Goal: Task Accomplishment & Management: Manage account settings

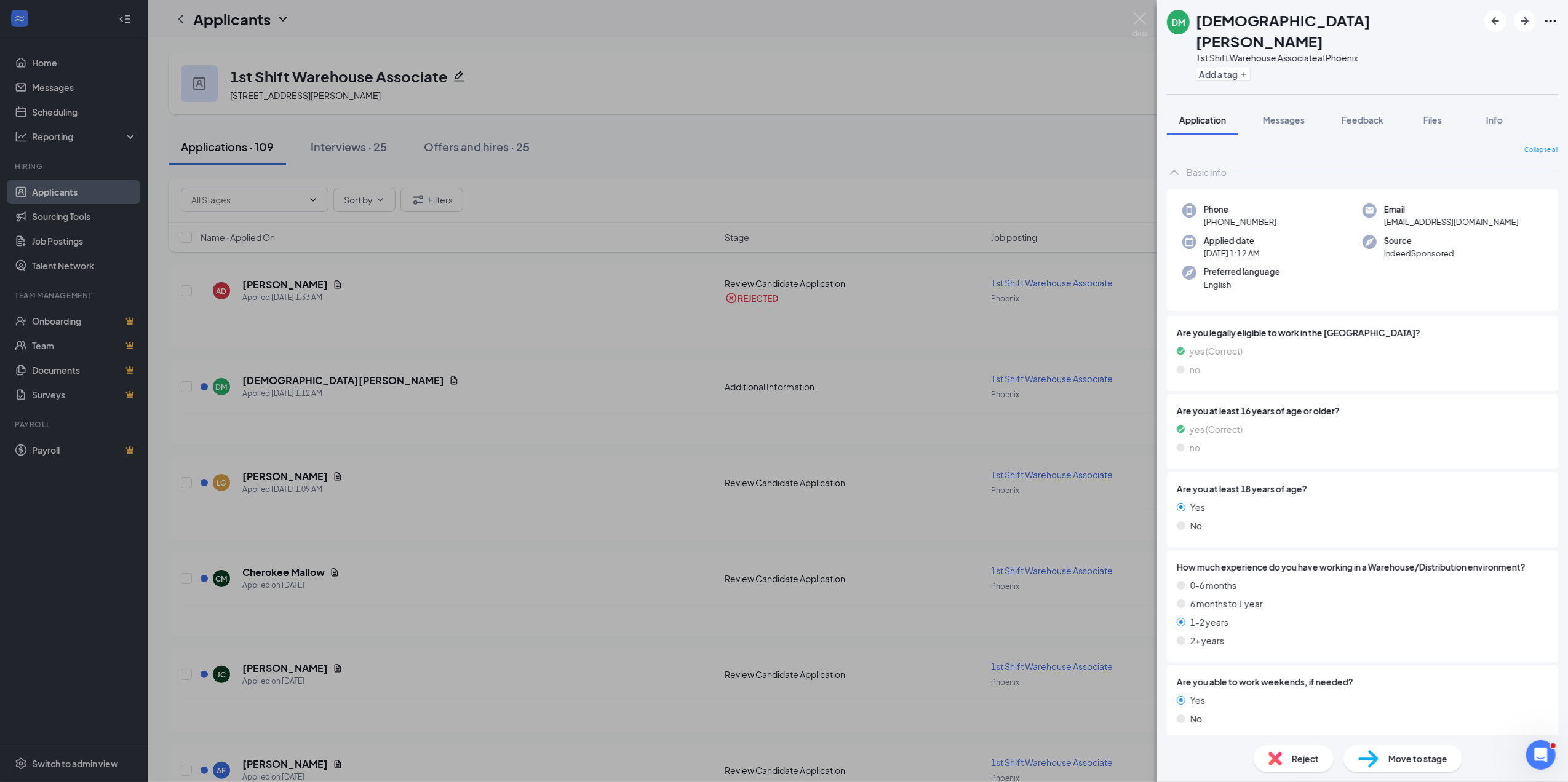
scroll to position [244, 0]
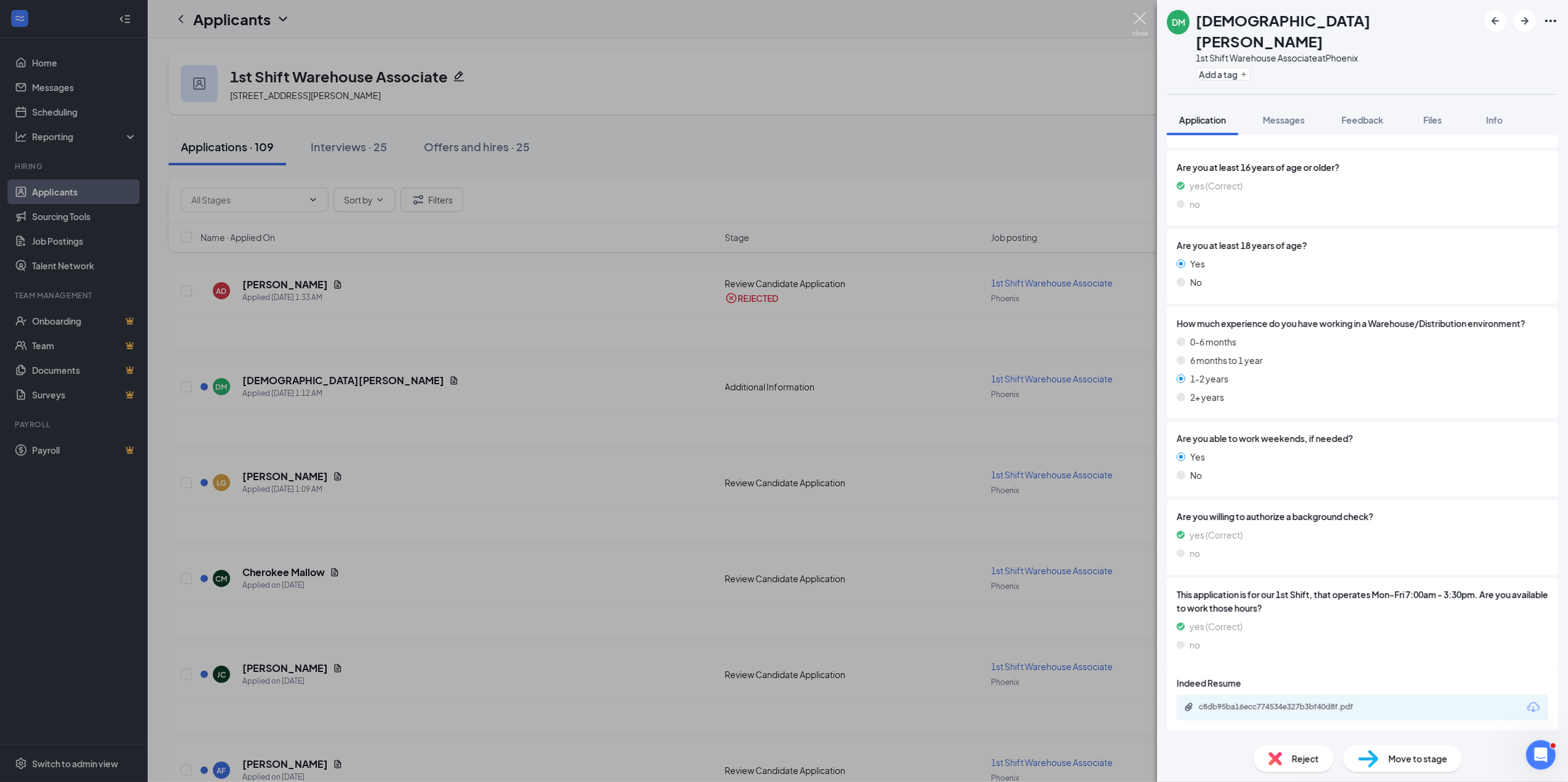
click at [1138, 16] on img at bounding box center [1139, 25] width 15 height 24
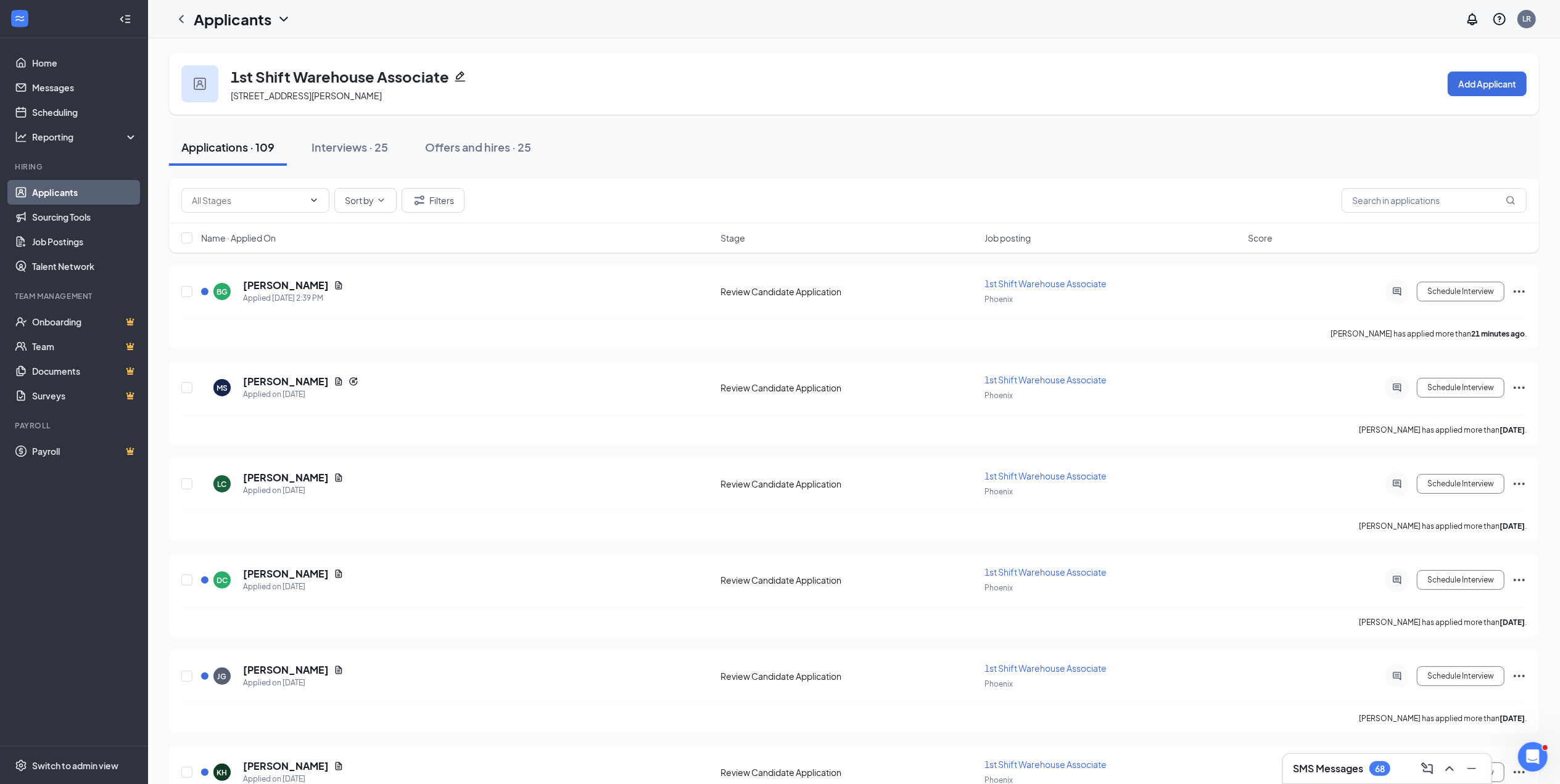
click at [82, 190] on link "Applicants" at bounding box center [84, 192] width 105 height 25
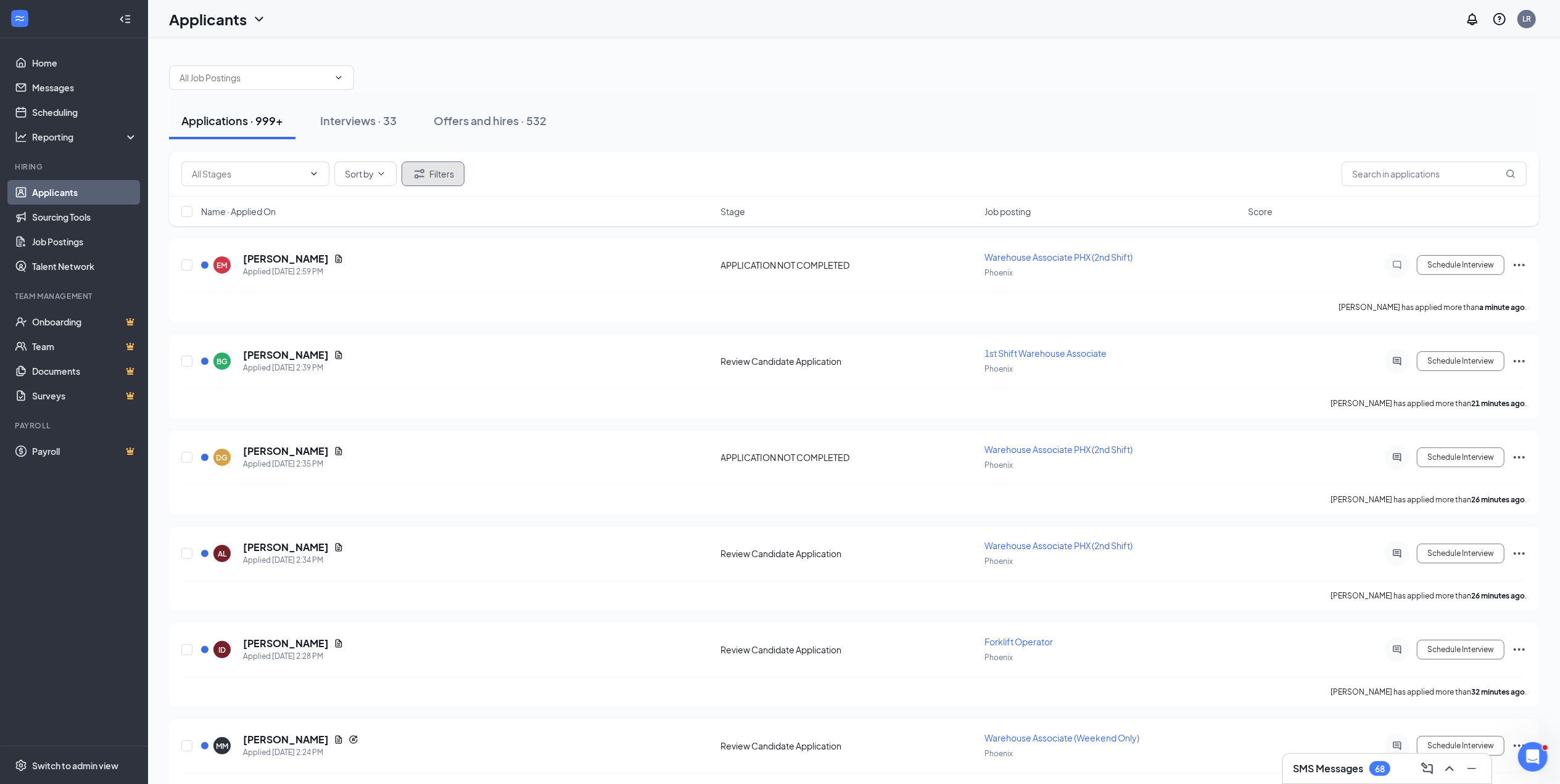
click at [435, 170] on button "Filters" at bounding box center [432, 174] width 63 height 25
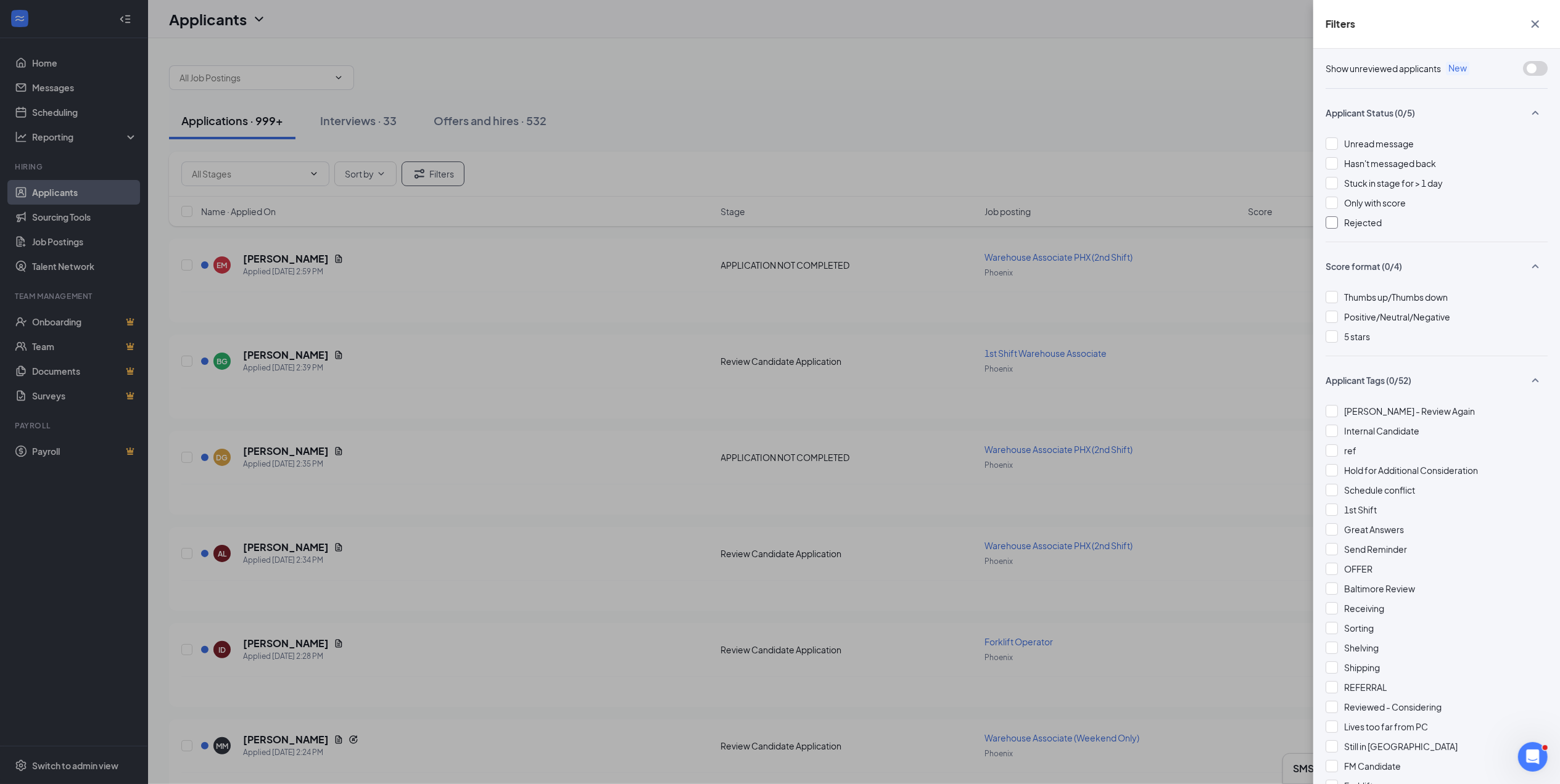
click at [1333, 220] on div at bounding box center [1332, 223] width 13 height 13
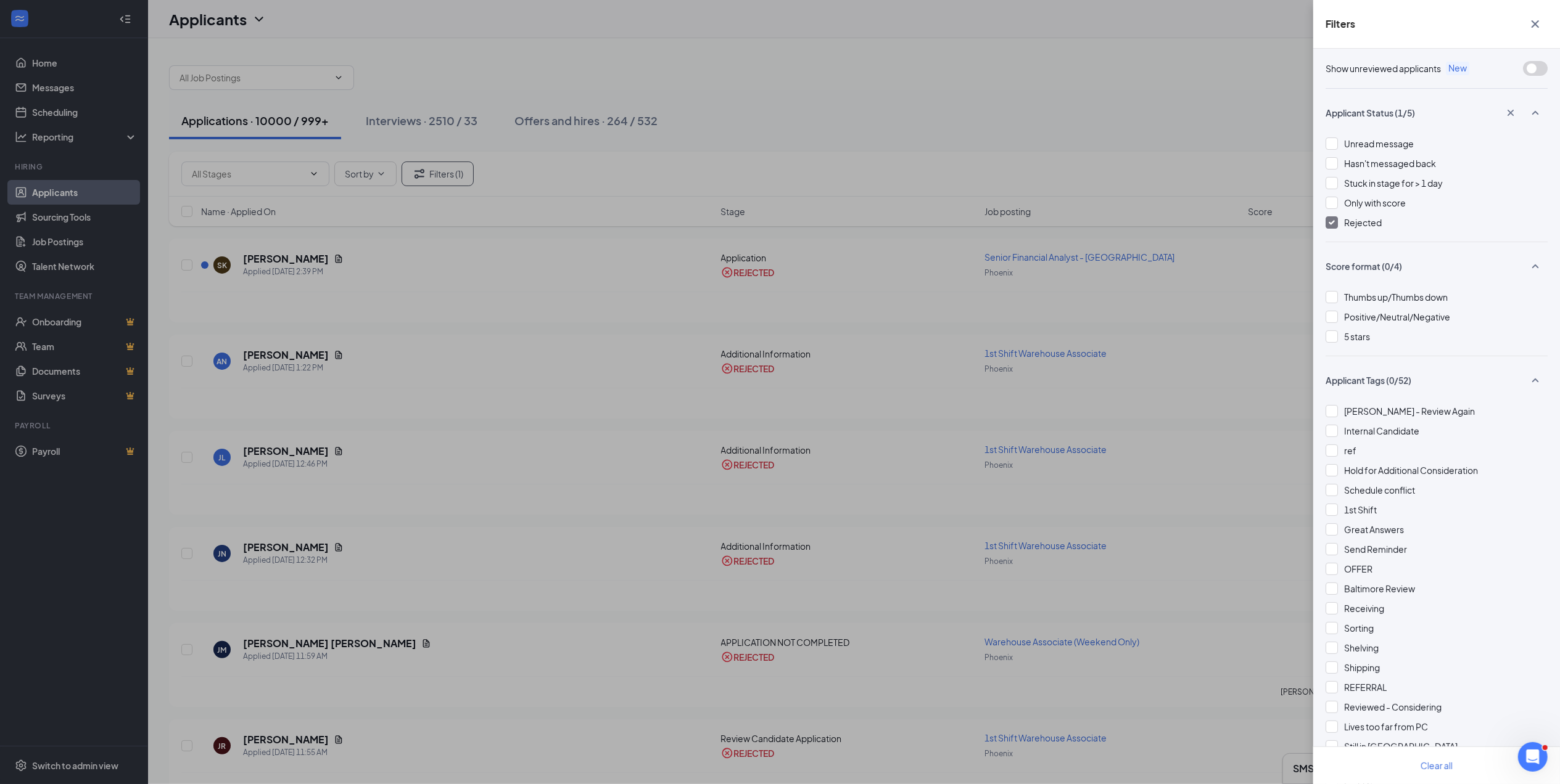
click at [1534, 21] on icon "Cross" at bounding box center [1535, 24] width 15 height 15
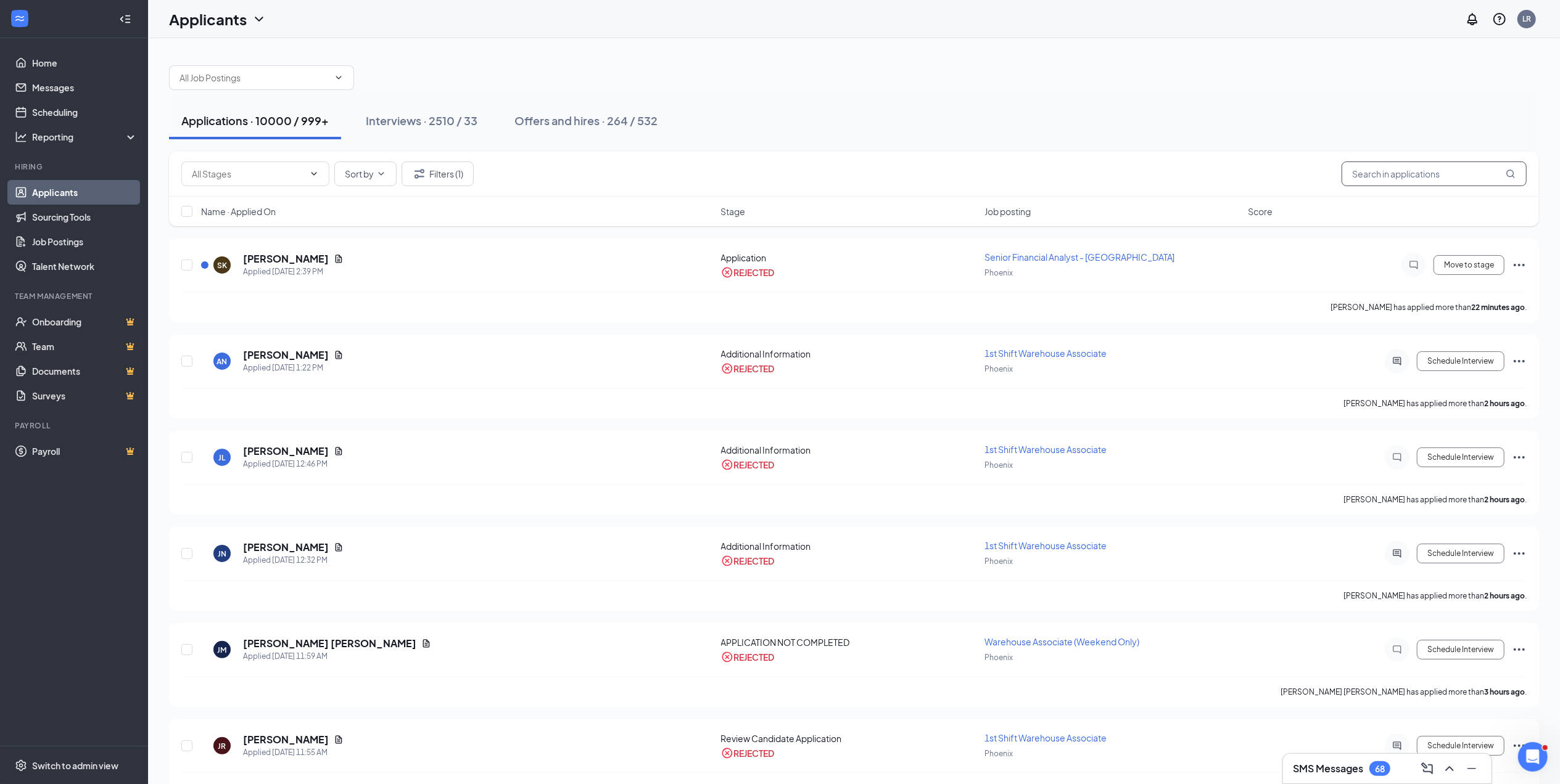
click at [1420, 170] on input "text" at bounding box center [1434, 174] width 185 height 25
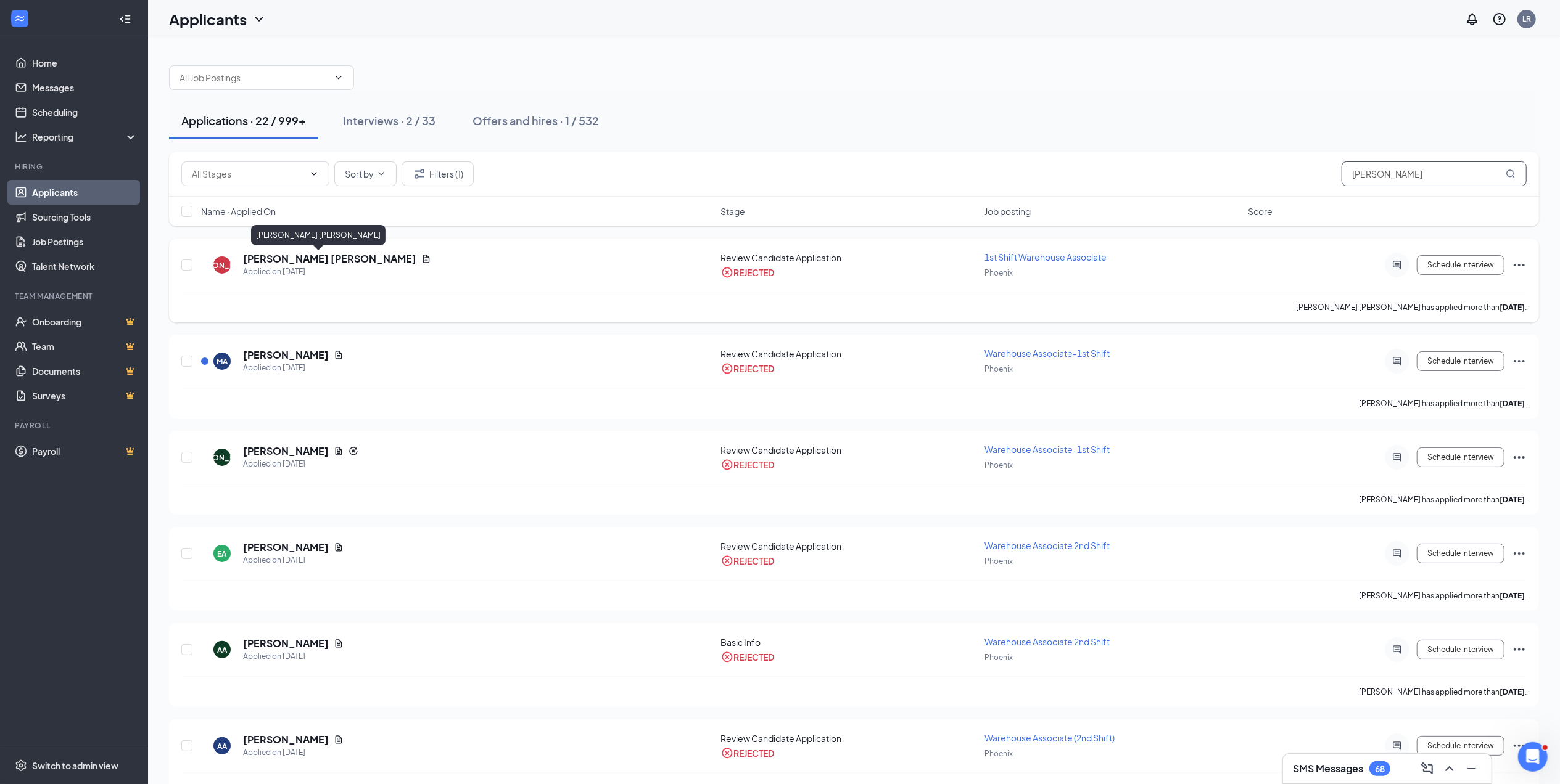
type input "[PERSON_NAME]"
drag, startPoint x: 301, startPoint y: 259, endPoint x: 668, endPoint y: 269, distance: 367.1
drag, startPoint x: 668, startPoint y: 269, endPoint x: 262, endPoint y: 260, distance: 406.1
click at [262, 260] on h5 "[PERSON_NAME] [PERSON_NAME]" at bounding box center [329, 258] width 174 height 13
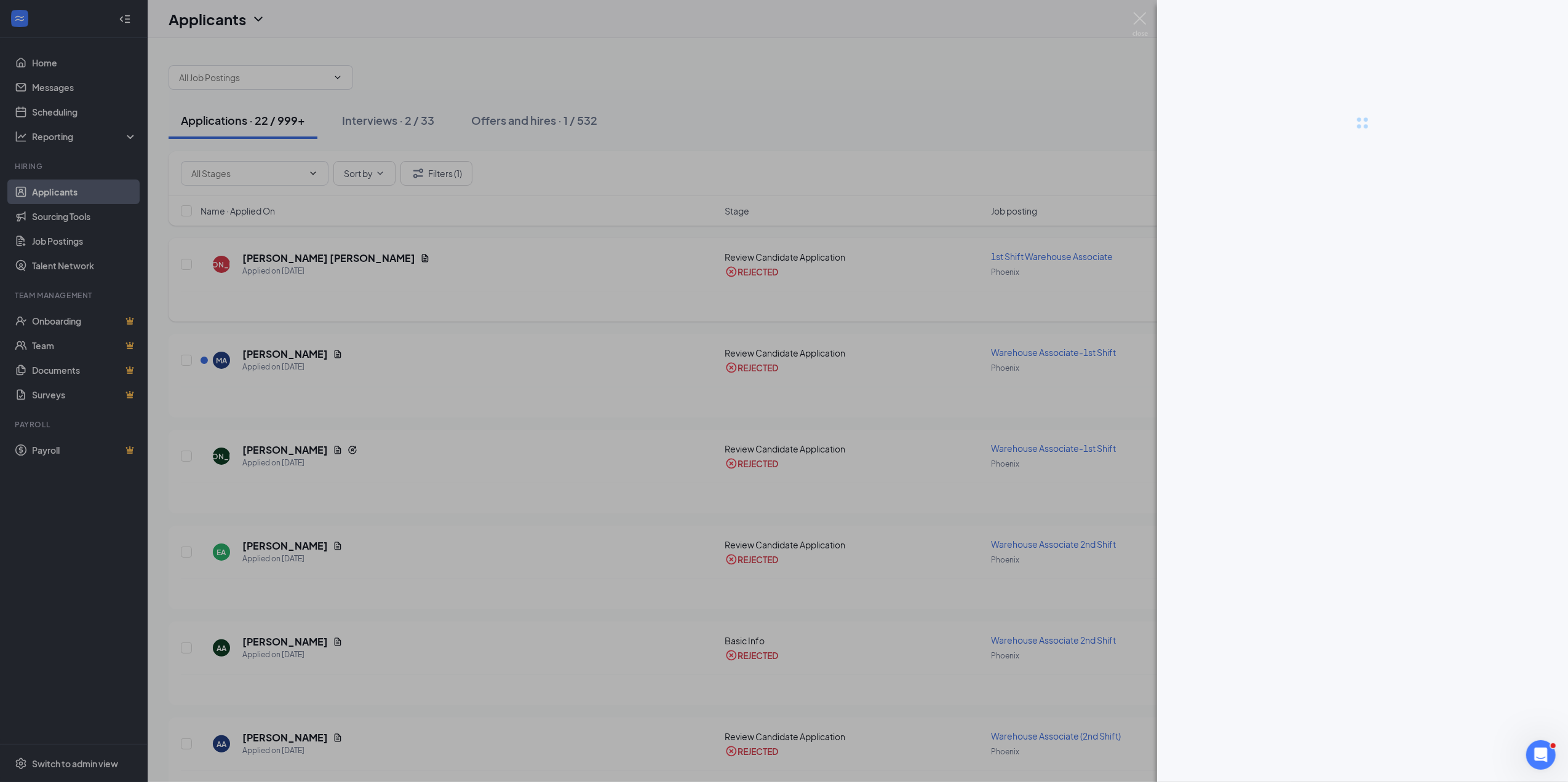
click at [261, 259] on div at bounding box center [784, 391] width 1568 height 782
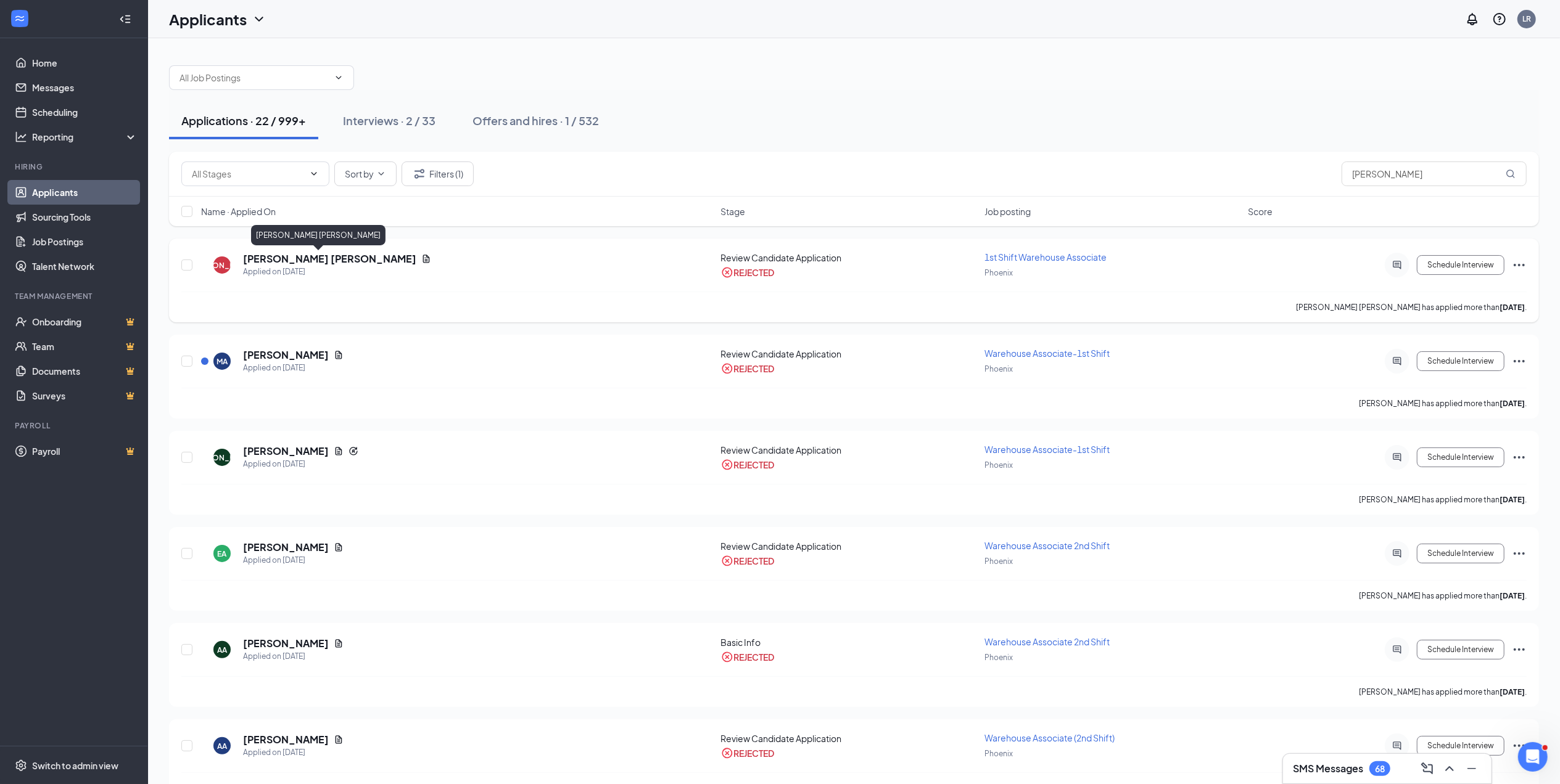
click at [262, 260] on h5 "[PERSON_NAME] [PERSON_NAME]" at bounding box center [329, 258] width 174 height 13
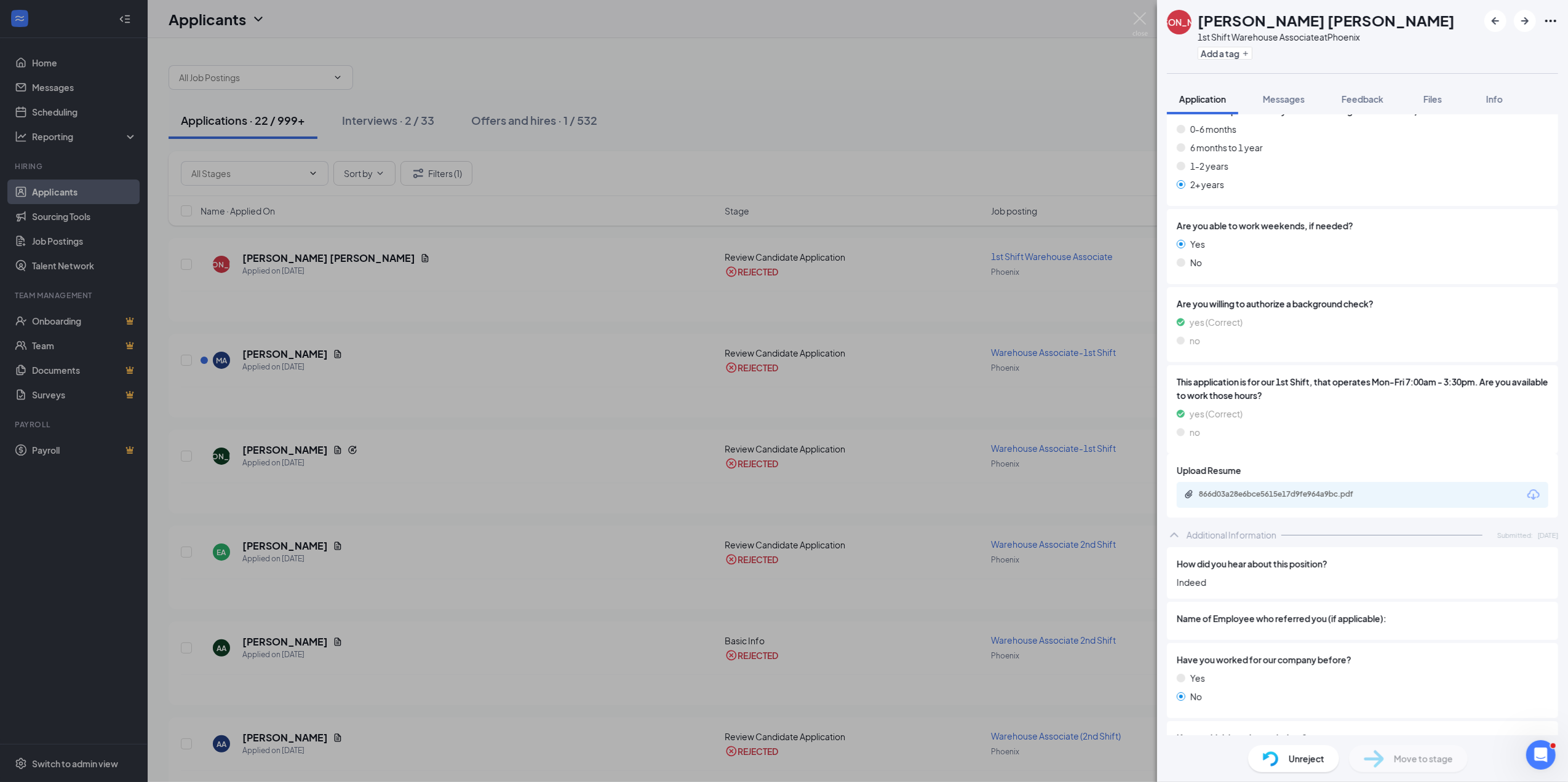
scroll to position [472, 0]
click at [1328, 487] on div "866d03a28e6bce5615e17d9fe964a9bc.pdf" at bounding box center [1285, 492] width 172 height 9
click at [1289, 97] on span "Messages" at bounding box center [1283, 99] width 42 height 11
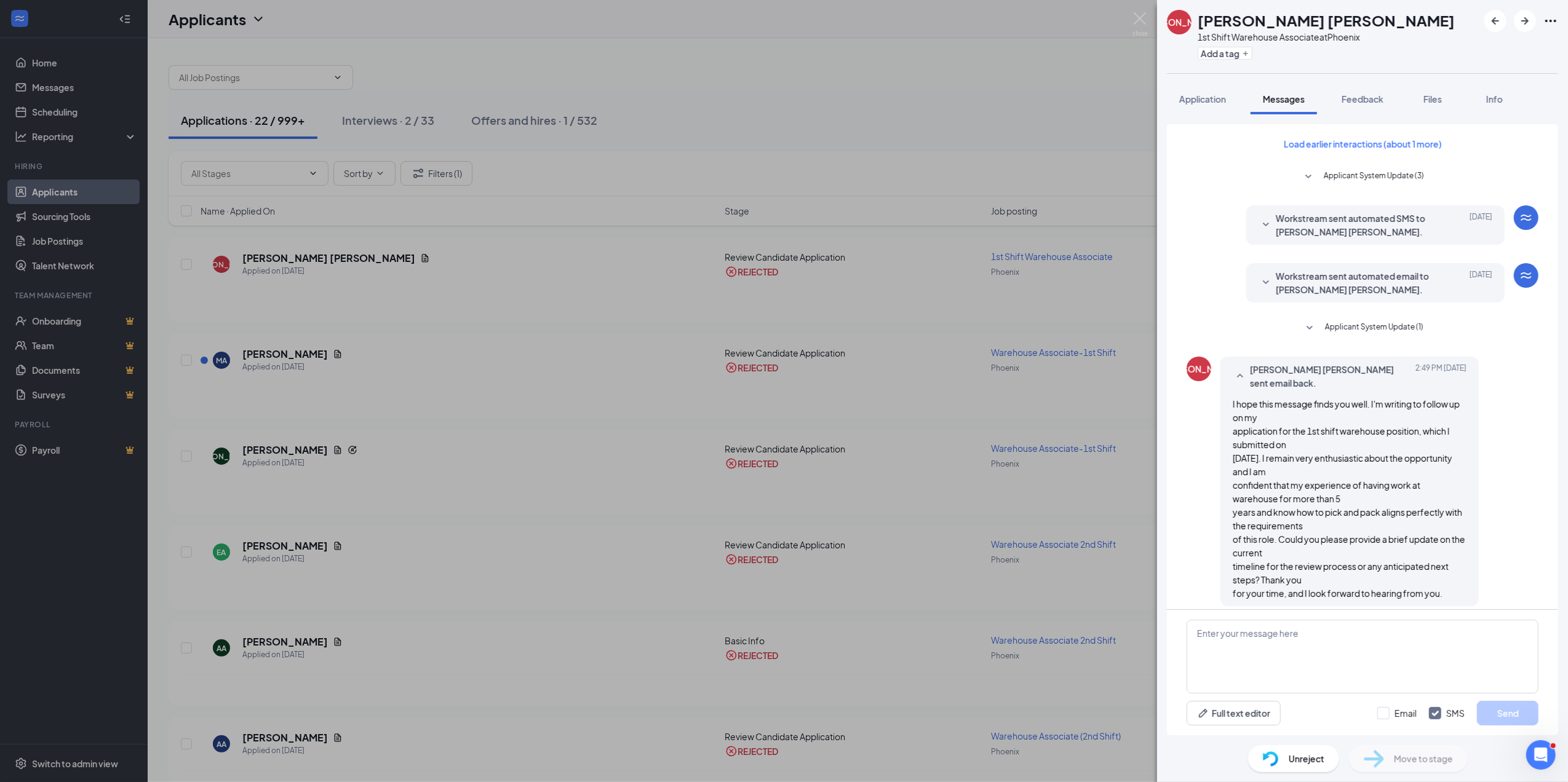
click at [1258, 223] on icon "SmallChevronDown" at bounding box center [1265, 225] width 15 height 15
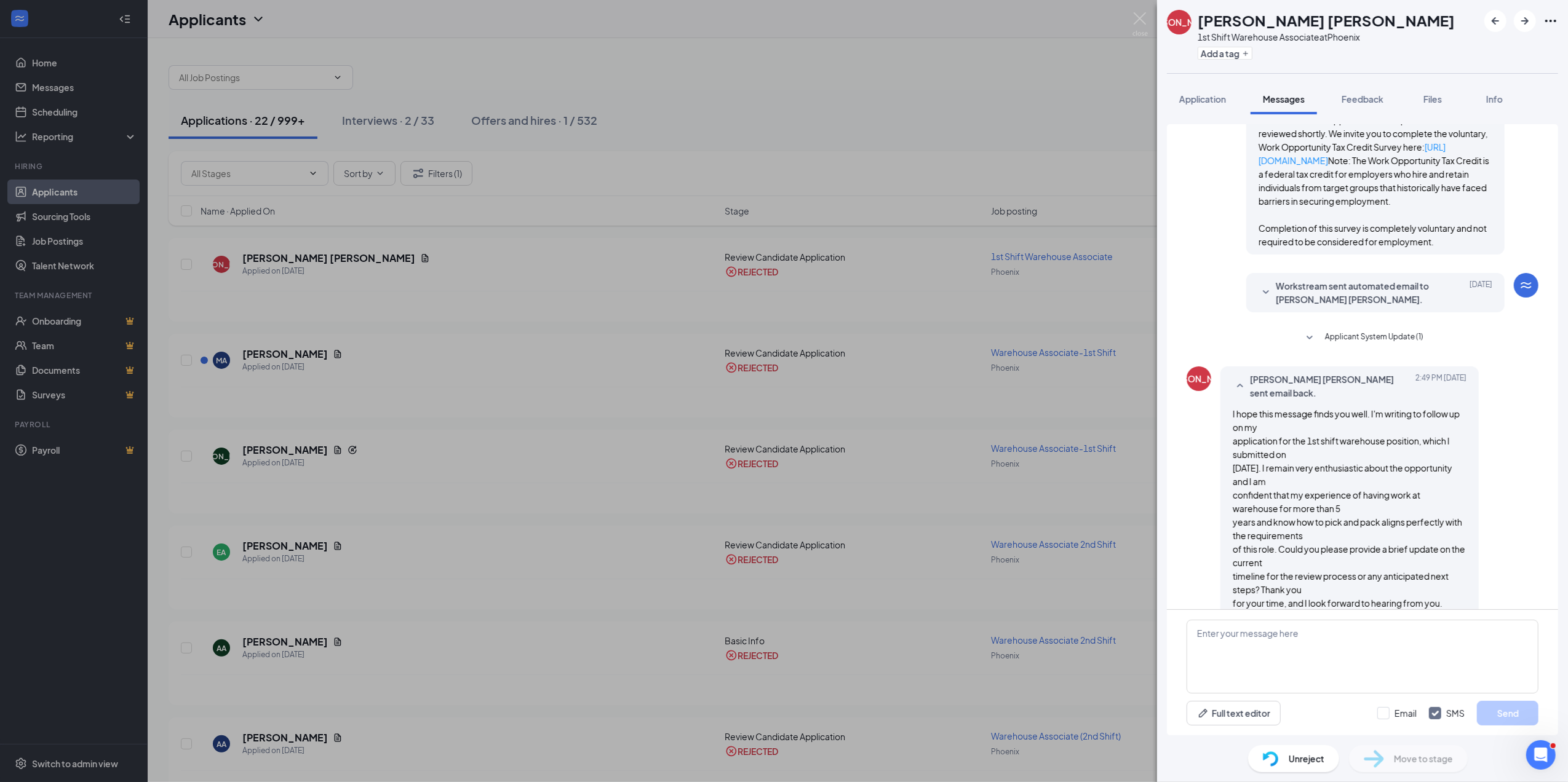
scroll to position [131, 0]
click at [1258, 302] on icon "SmallChevronDown" at bounding box center [1265, 294] width 15 height 15
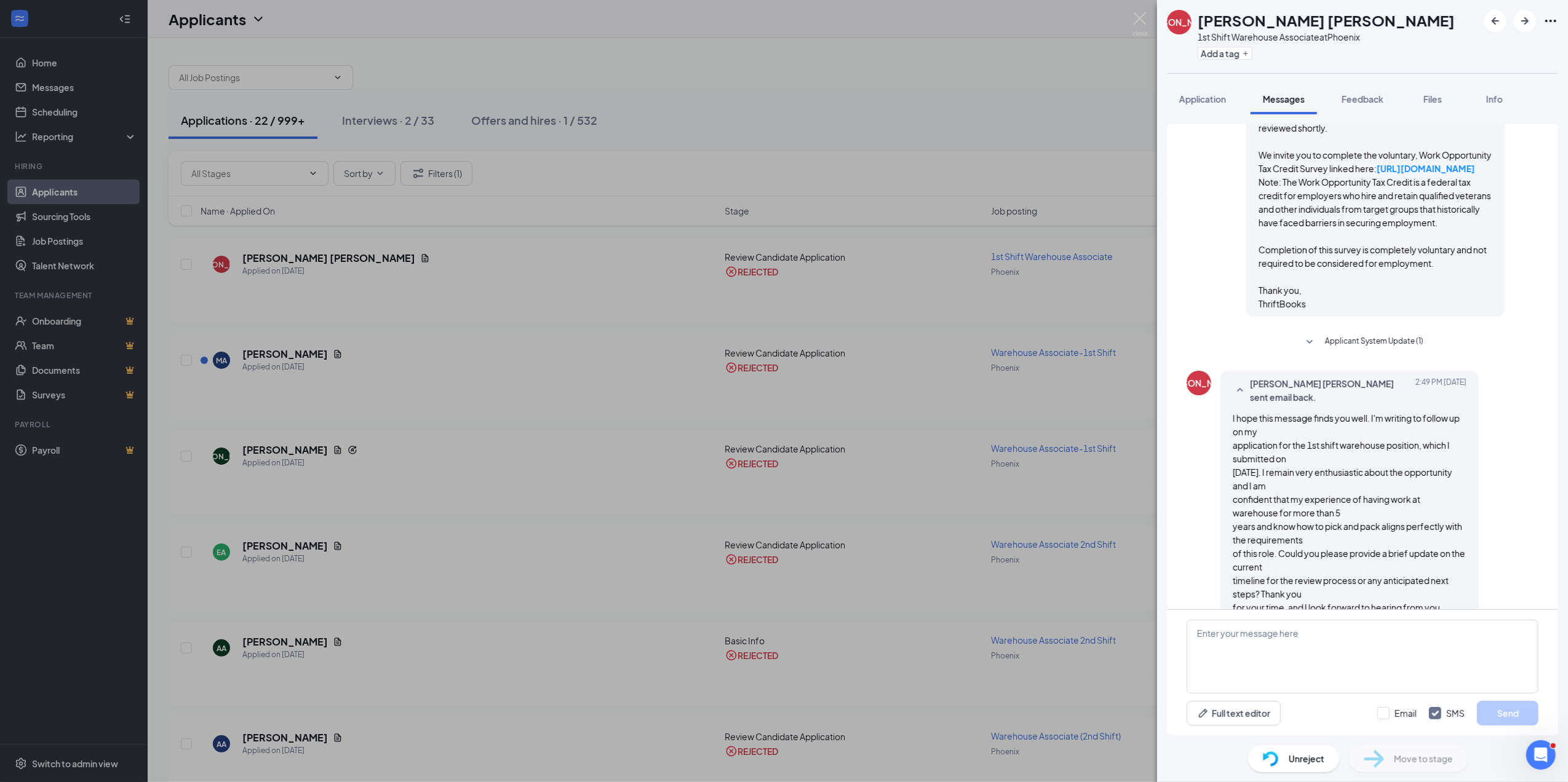
scroll to position [0, 0]
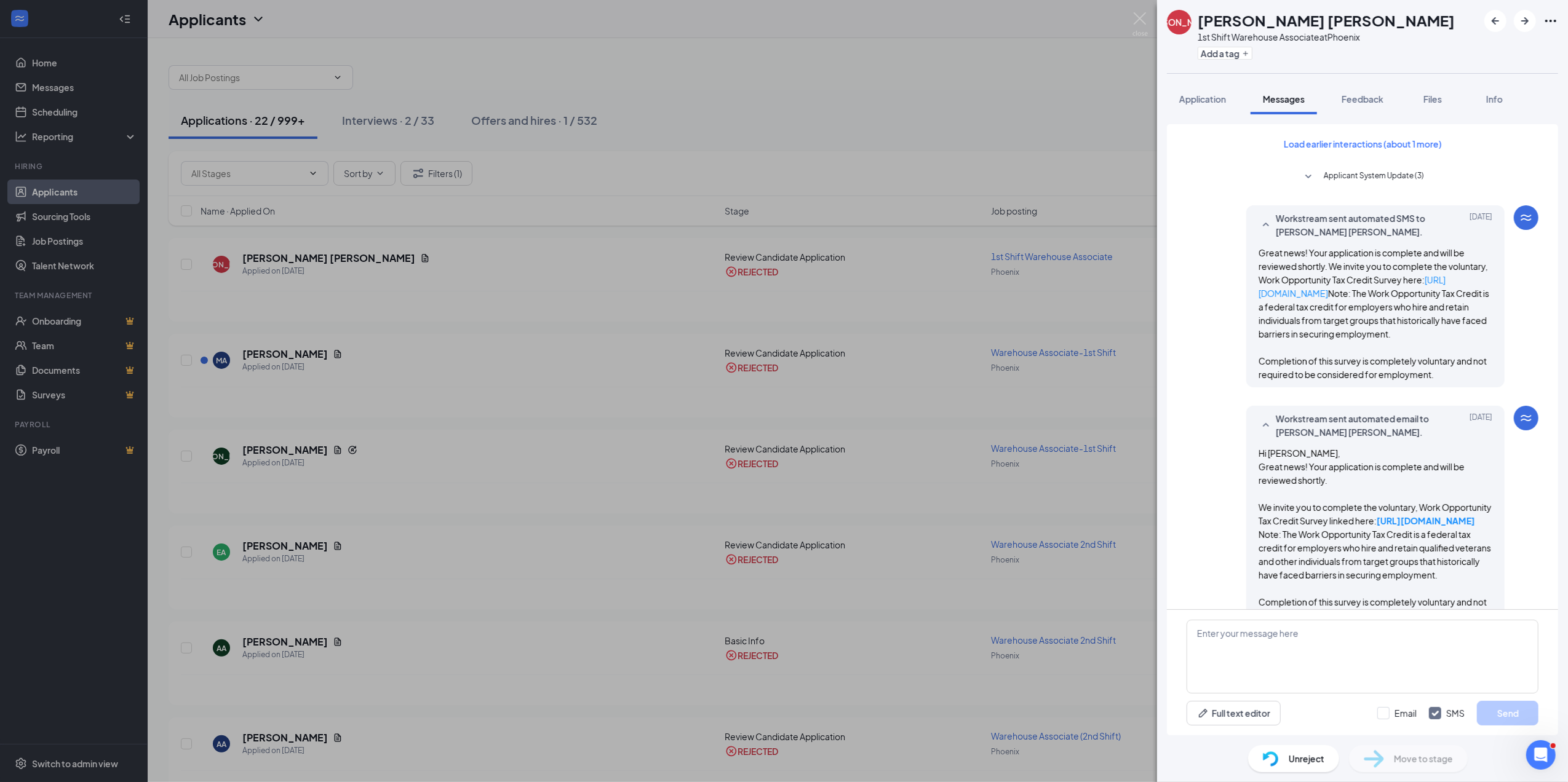
drag, startPoint x: 1138, startPoint y: 15, endPoint x: 951, endPoint y: 87, distance: 200.4
click at [951, 87] on div "[PERSON_NAME] [PERSON_NAME] 1st Shift Warehouse Associate at [GEOGRAPHIC_DATA] …" at bounding box center [784, 391] width 1568 height 782
drag, startPoint x: 1142, startPoint y: 18, endPoint x: 957, endPoint y: 75, distance: 193.6
click at [957, 75] on div "[PERSON_NAME] [PERSON_NAME] 1st Shift Warehouse Associate at [GEOGRAPHIC_DATA] …" at bounding box center [784, 391] width 1568 height 782
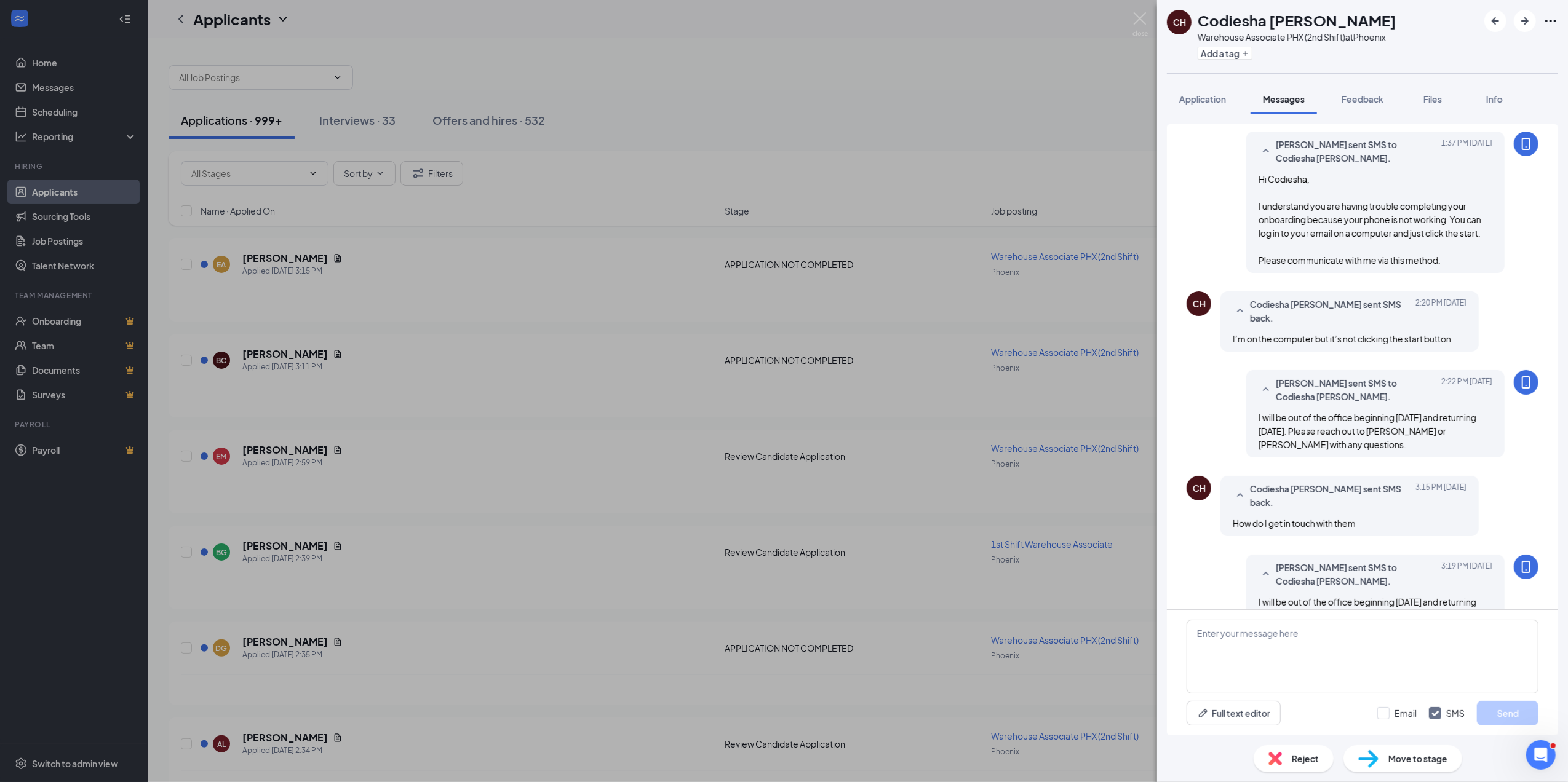
scroll to position [277, 0]
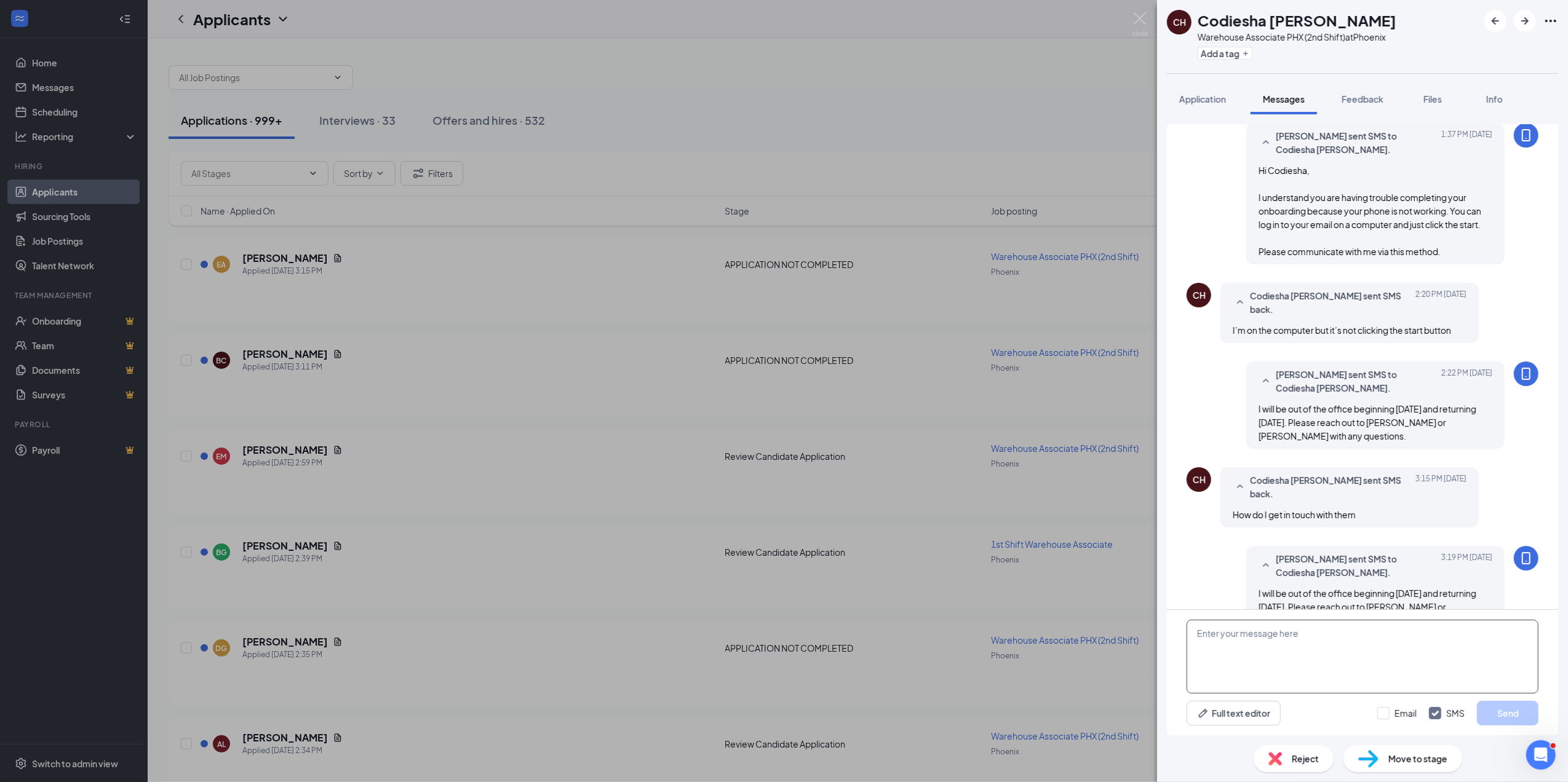
click at [1200, 636] on textarea at bounding box center [1362, 656] width 352 height 74
type textarea "call me at 623-201-8378"
click at [1509, 712] on button "Send" at bounding box center [1508, 713] width 62 height 25
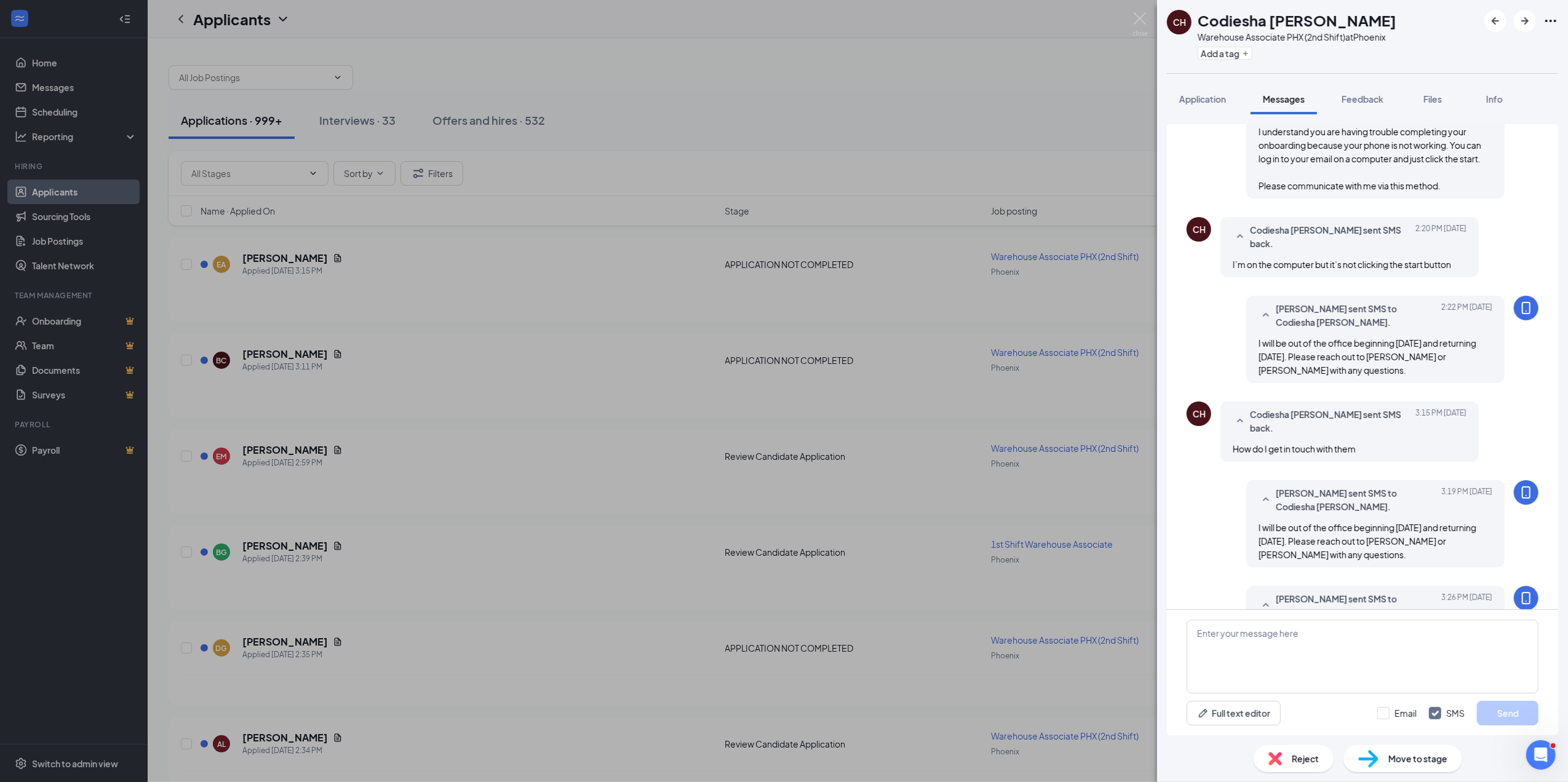
scroll to position [356, 0]
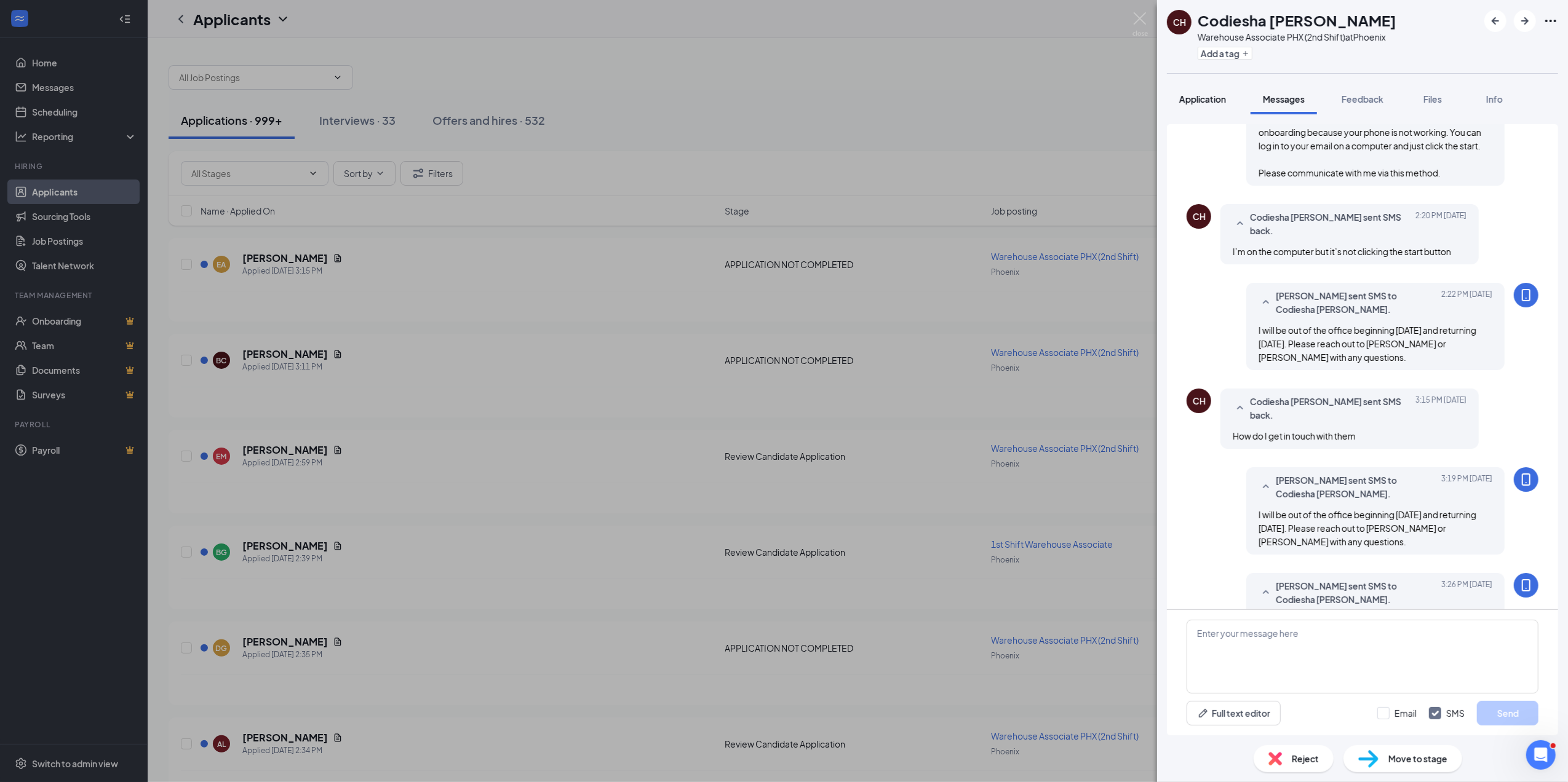
click at [1203, 96] on span "Application" at bounding box center [1202, 99] width 47 height 11
